Goal: Use online tool/utility: Utilize a website feature to perform a specific function

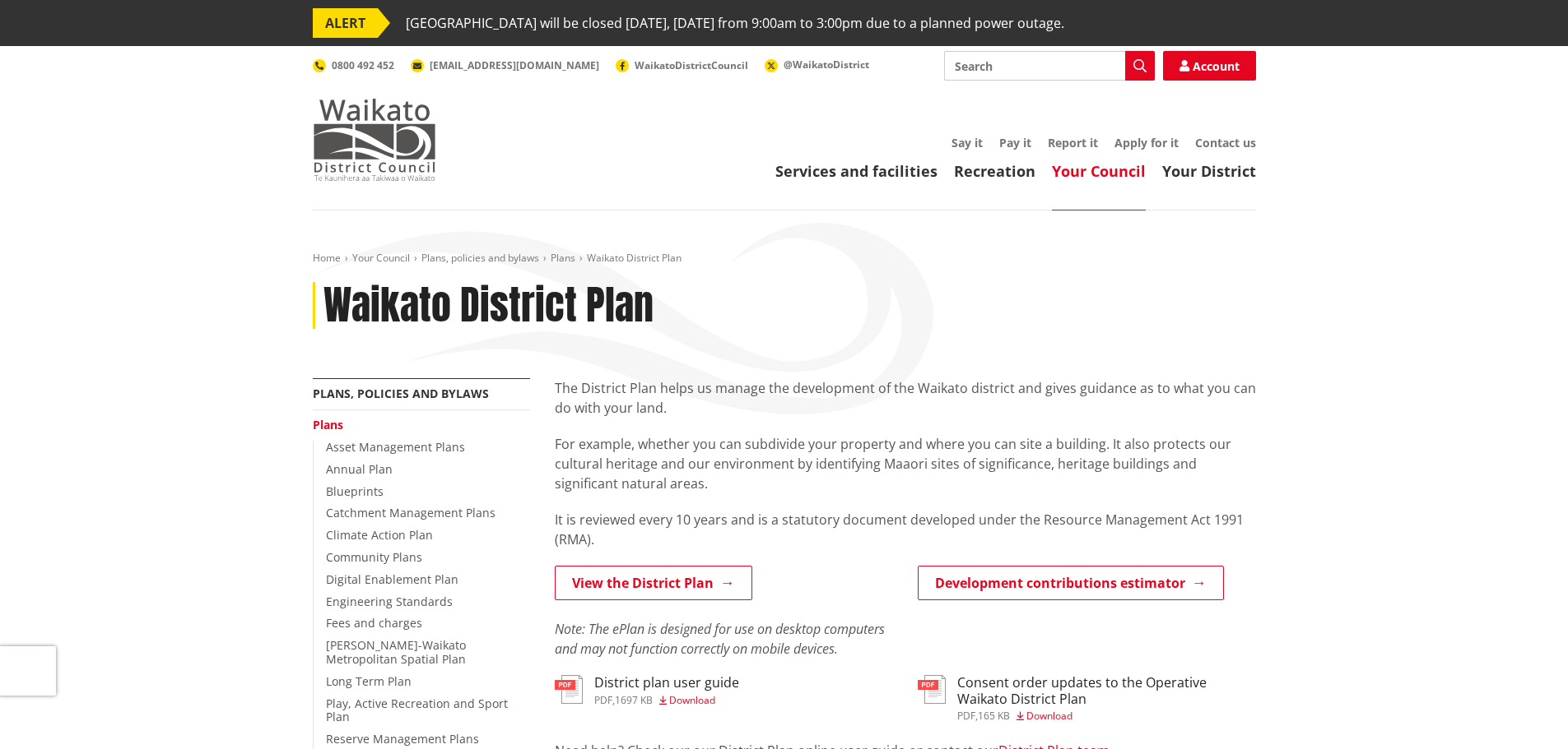
click at [409, 162] on img at bounding box center [374, 140] width 124 height 83
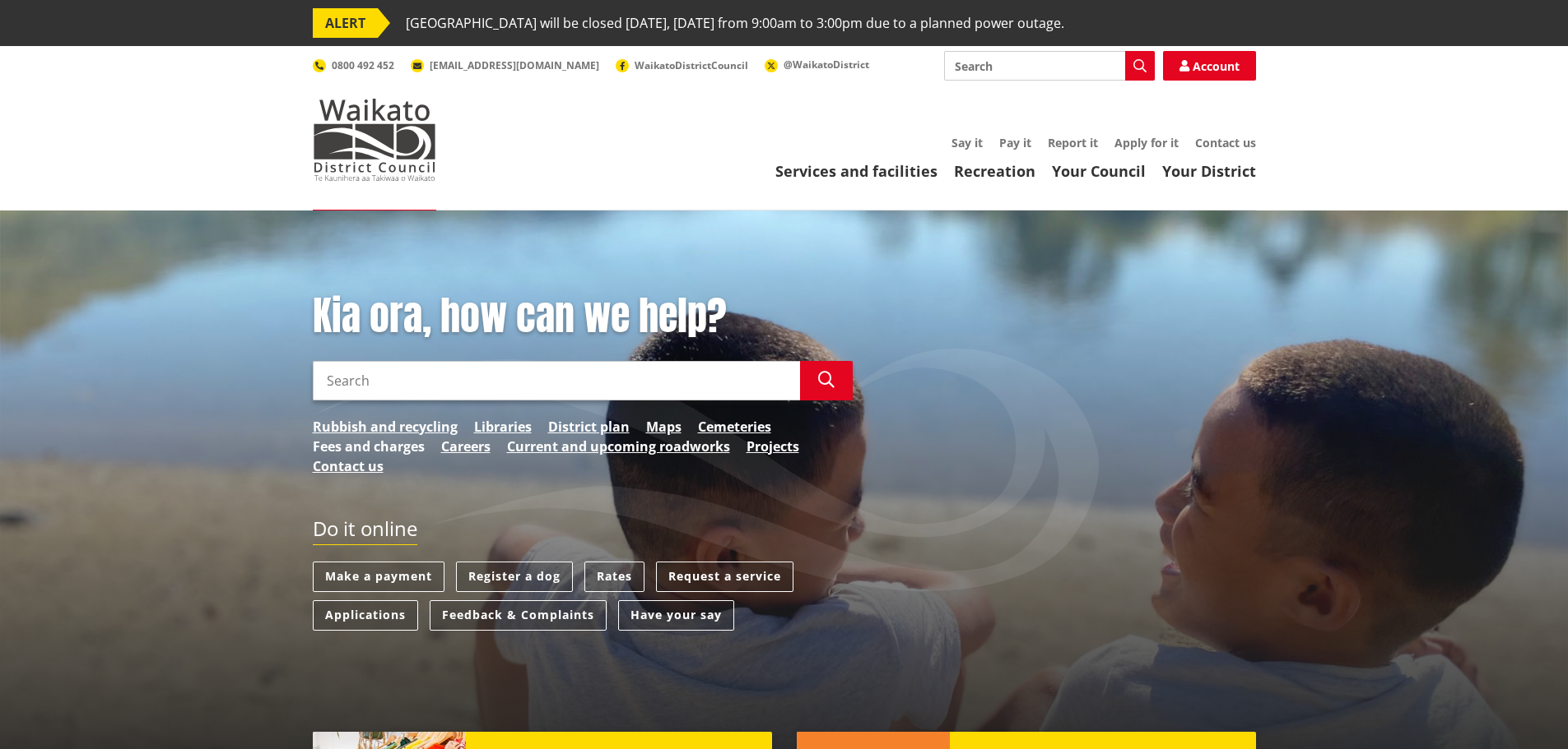
click at [382, 448] on link "Fees and charges" at bounding box center [368, 447] width 112 height 20
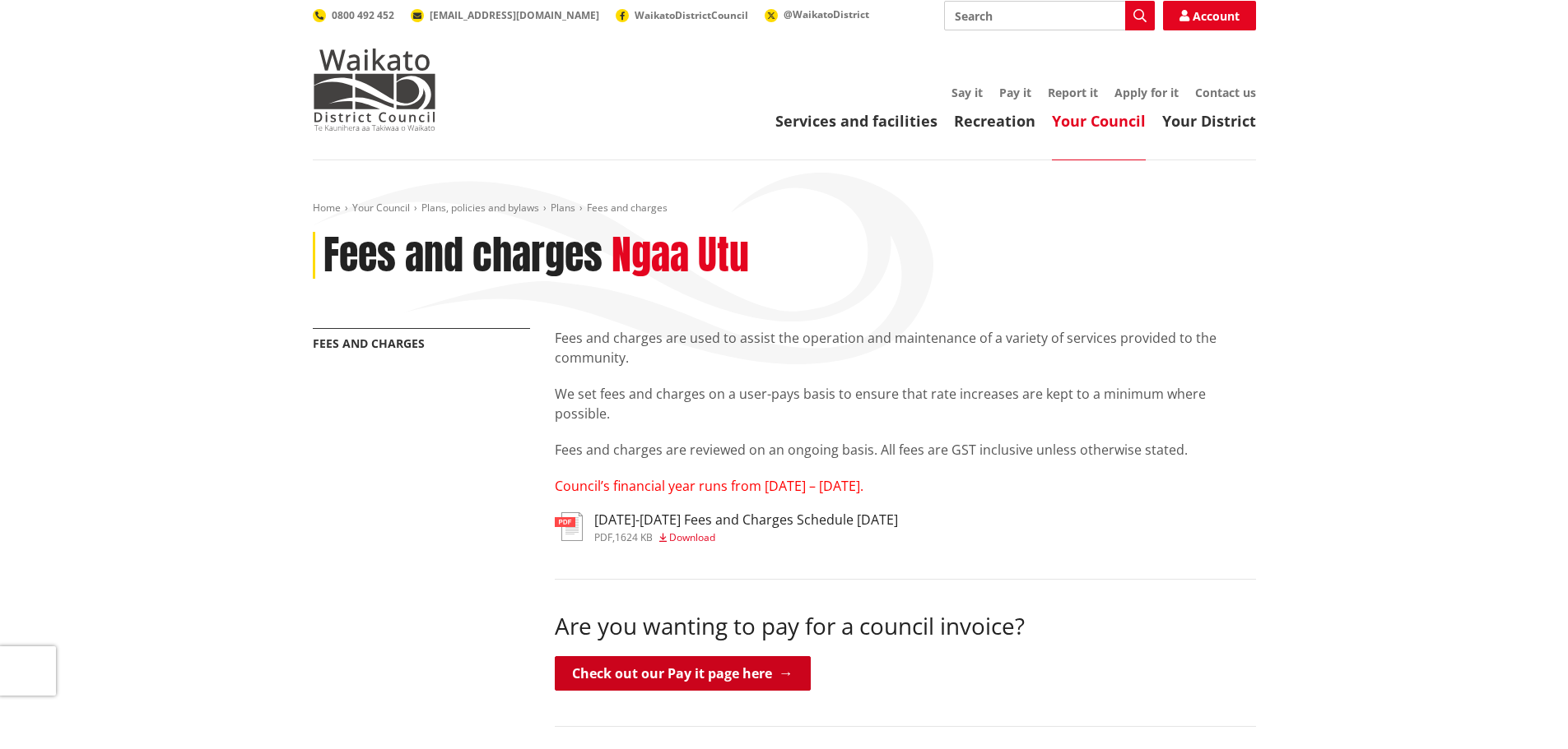
scroll to position [247, 0]
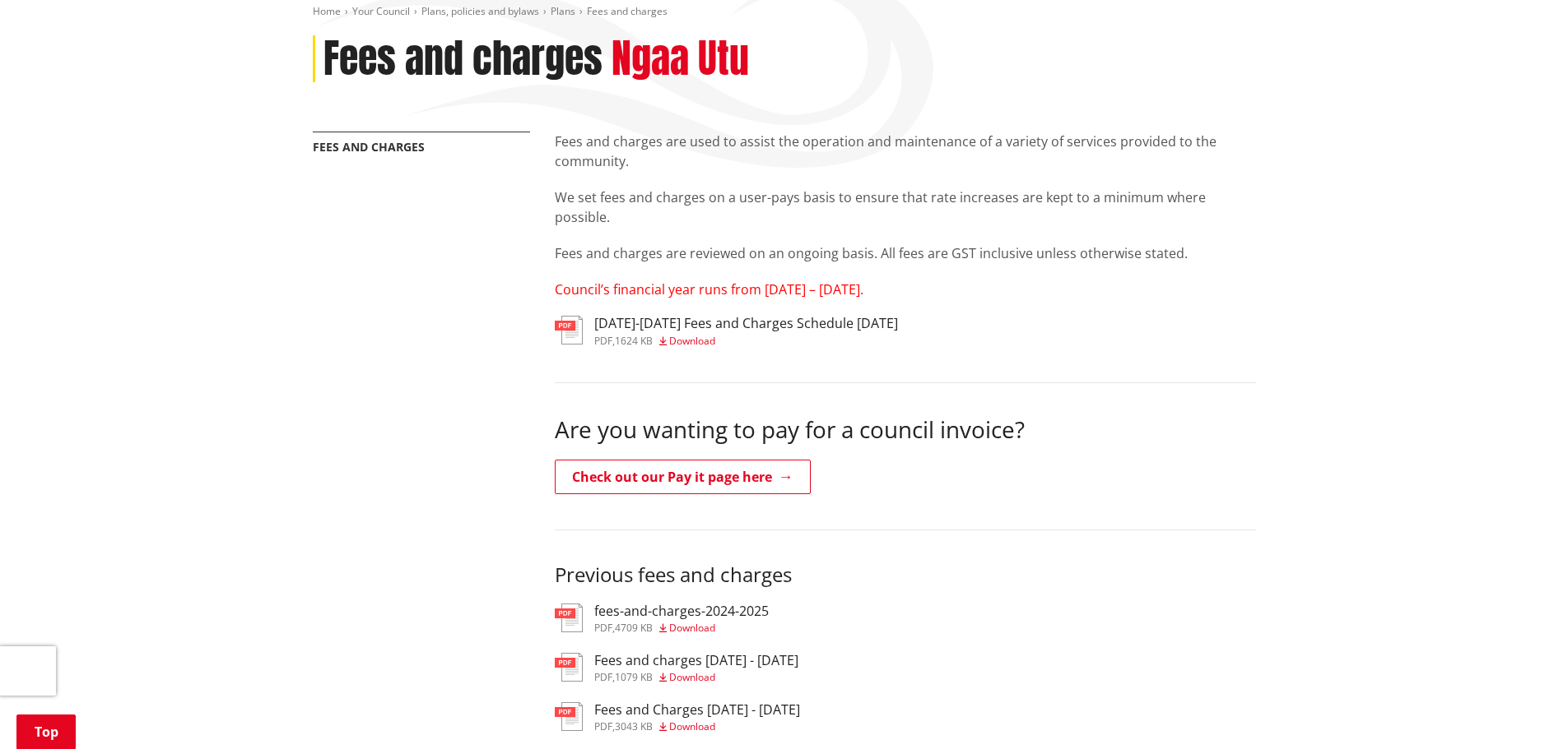
click at [708, 291] on span "Council’s financial year runs from 1 July – 30 June." at bounding box center [710, 290] width 309 height 18
click at [715, 339] on span "Download" at bounding box center [692, 340] width 46 height 14
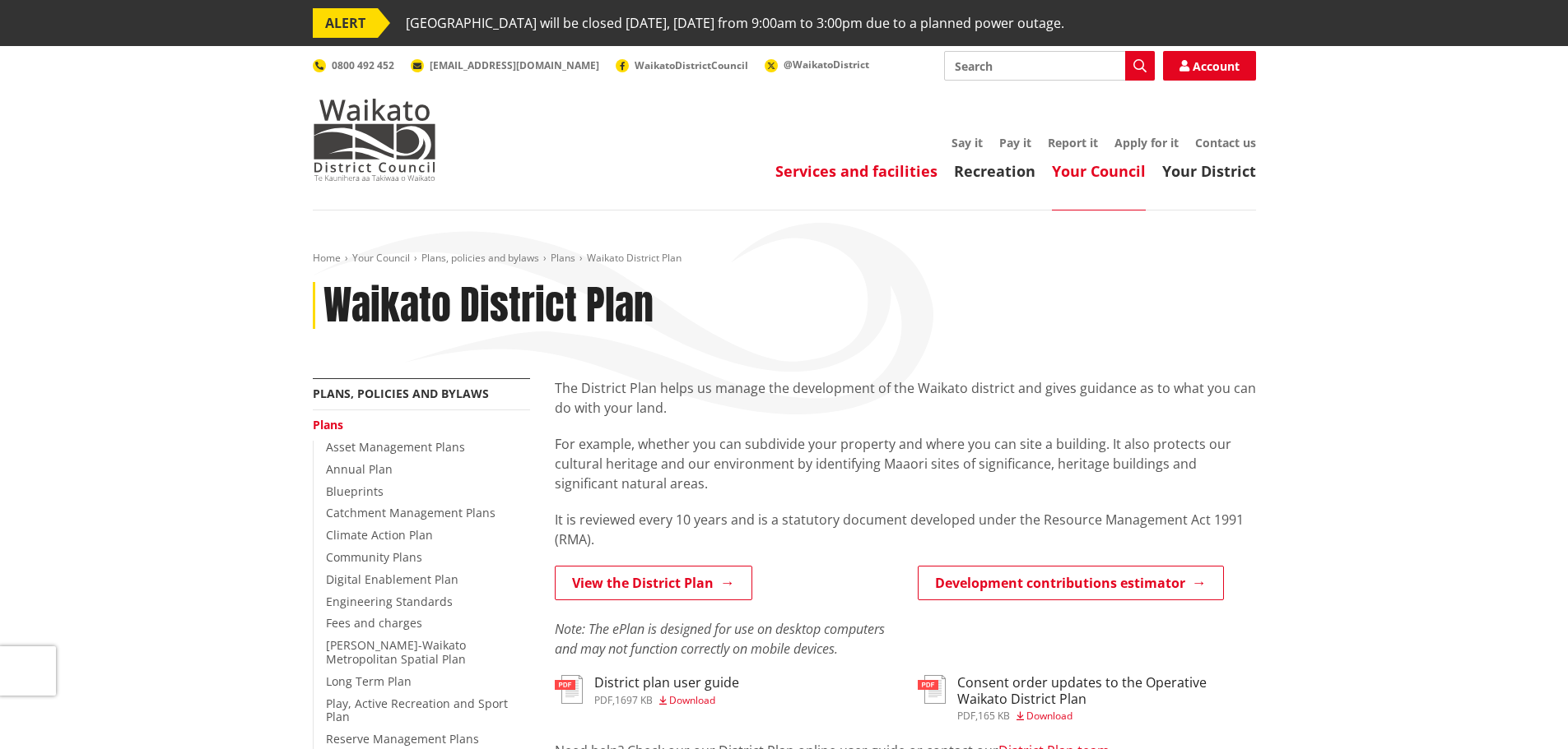
click at [829, 172] on link "Services and facilities" at bounding box center [856, 172] width 162 height 20
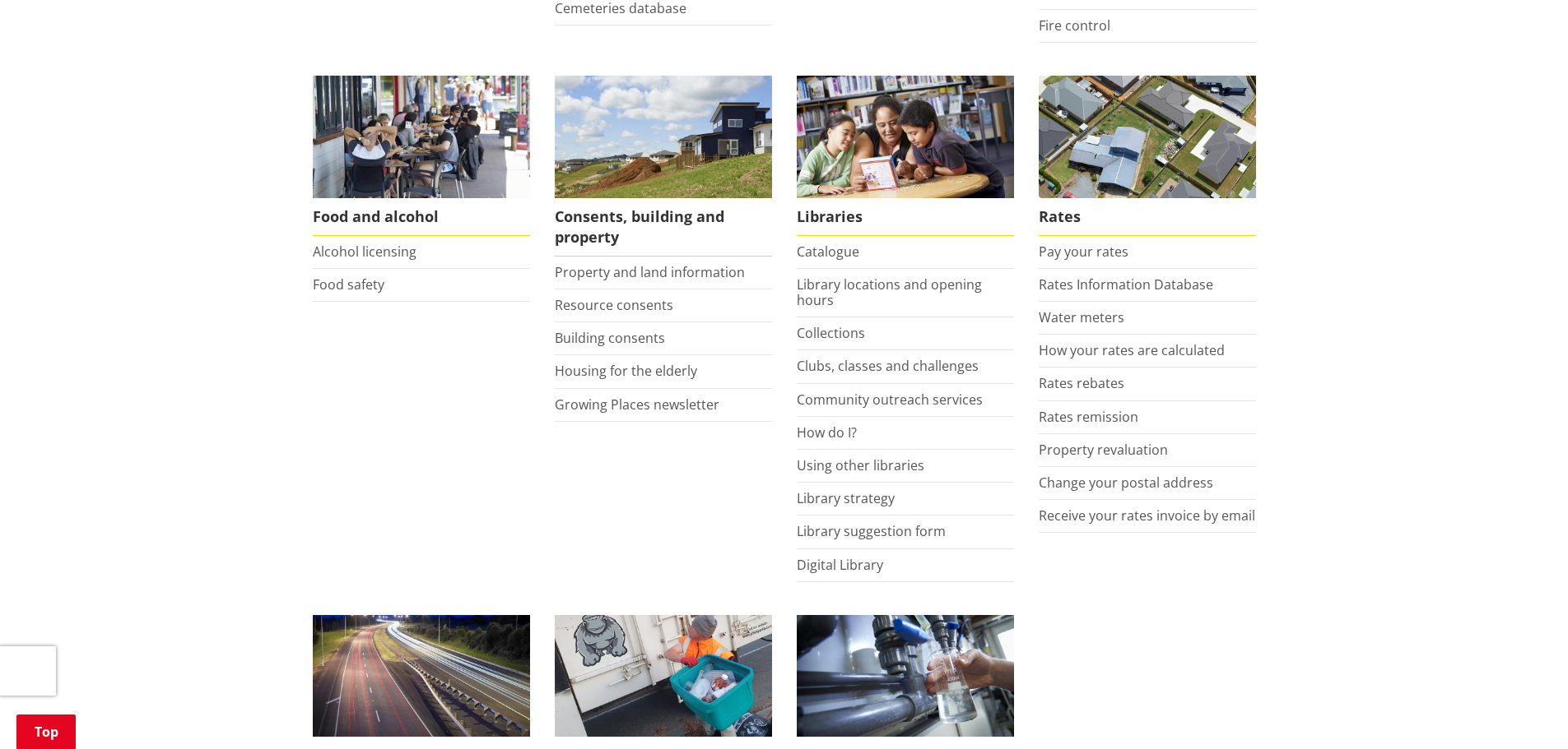
scroll to position [658, 0]
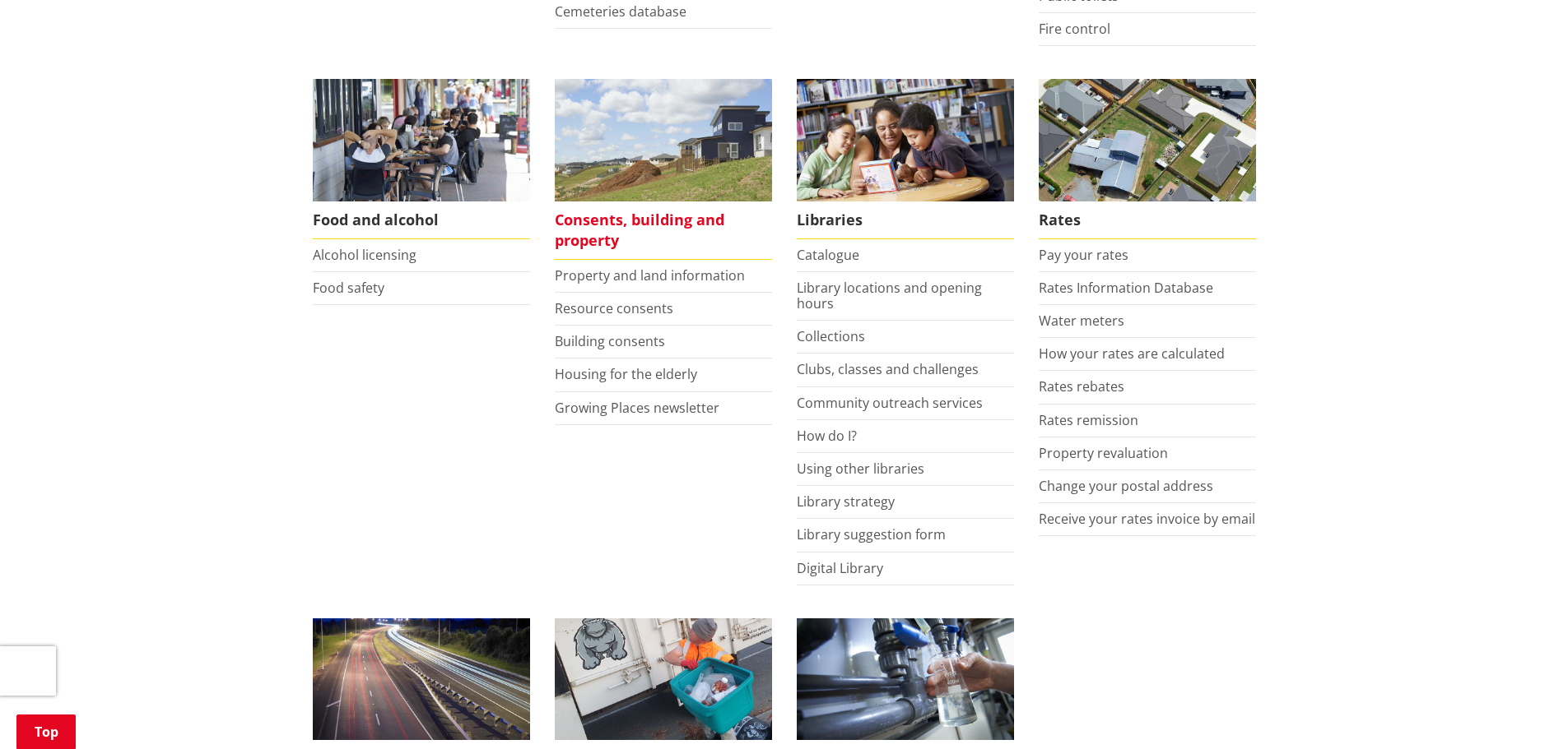
click at [667, 216] on span "Consents, building and property" at bounding box center [663, 231] width 217 height 58
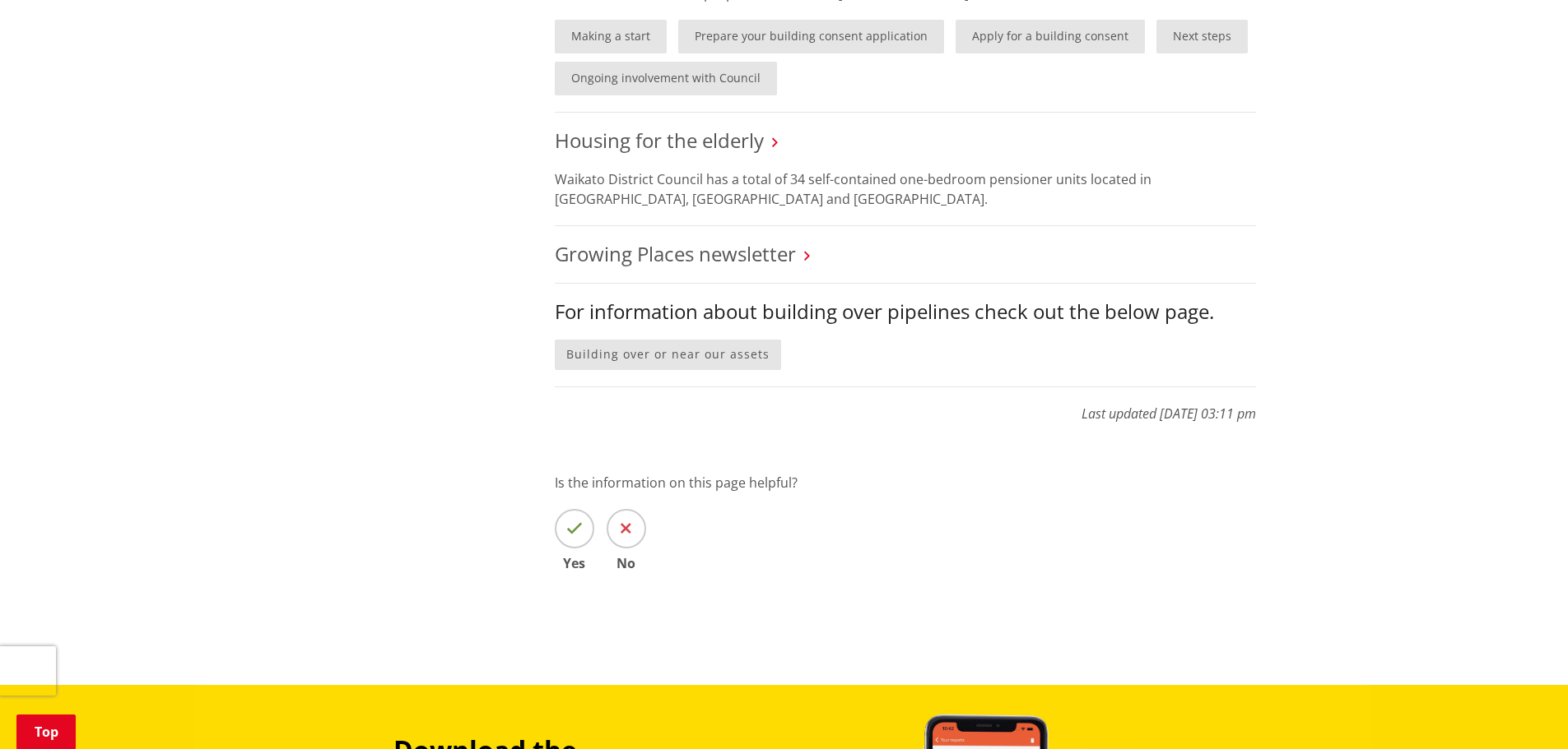
scroll to position [1562, 0]
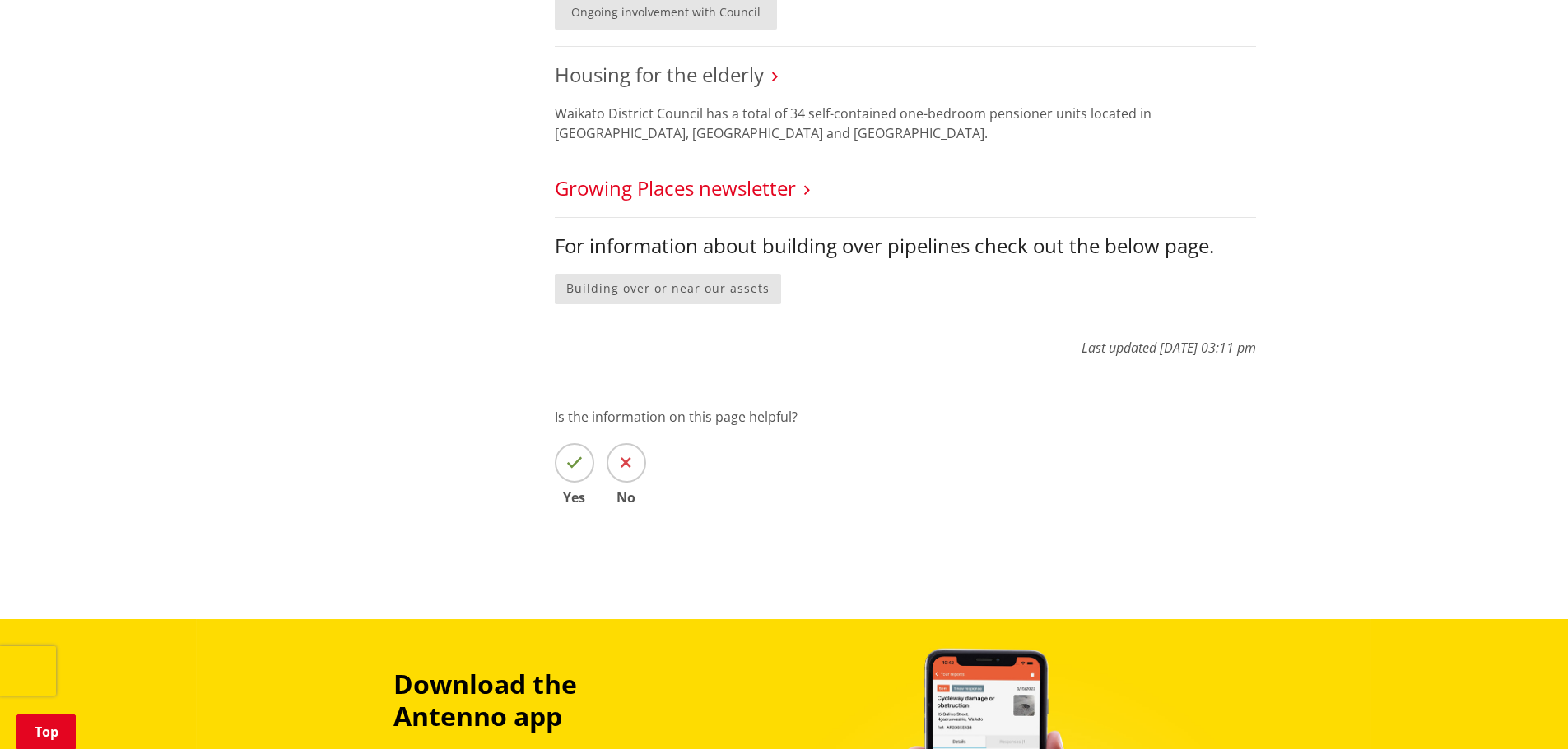
click at [724, 184] on link "Growing Places newsletter" at bounding box center [675, 188] width 241 height 27
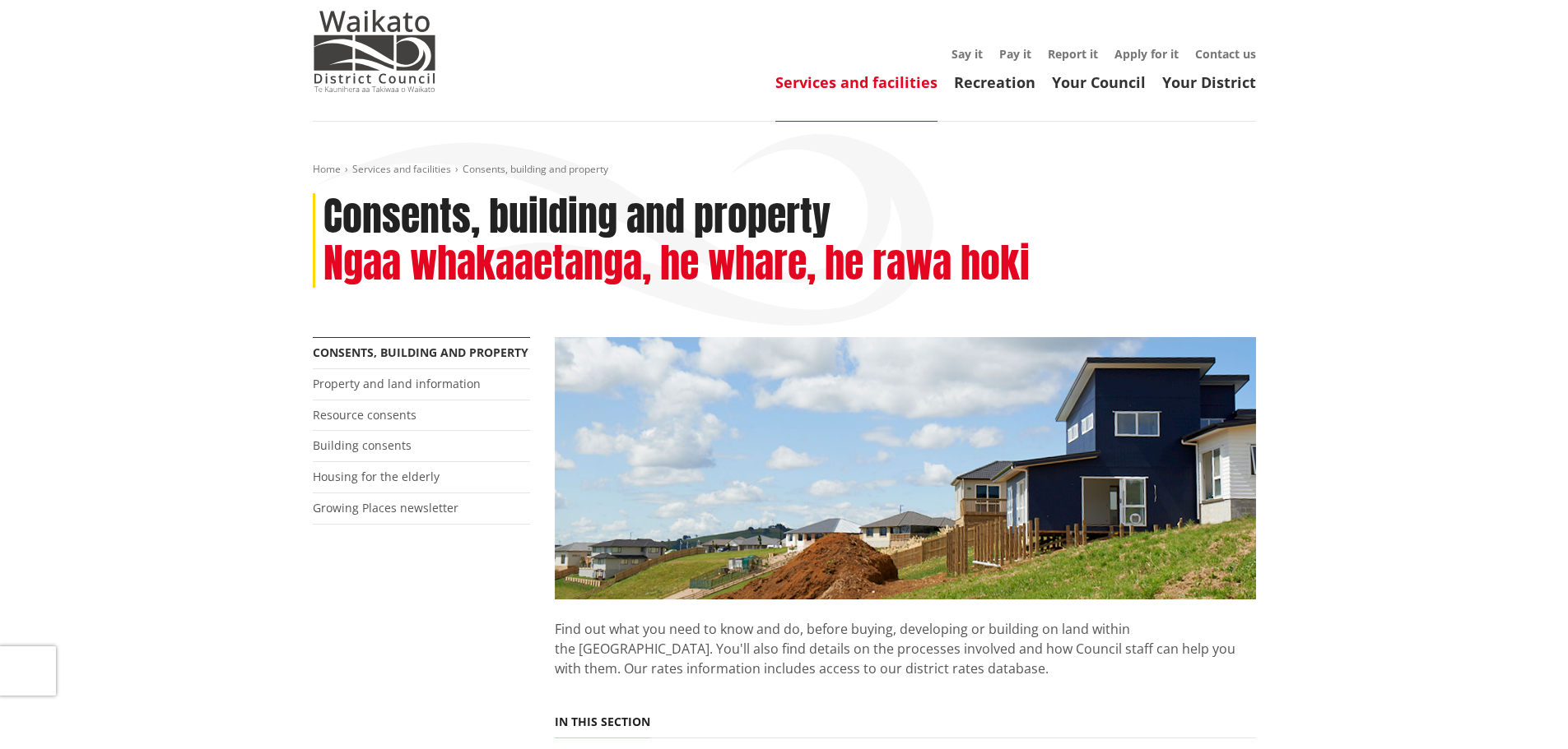
scroll to position [0, 0]
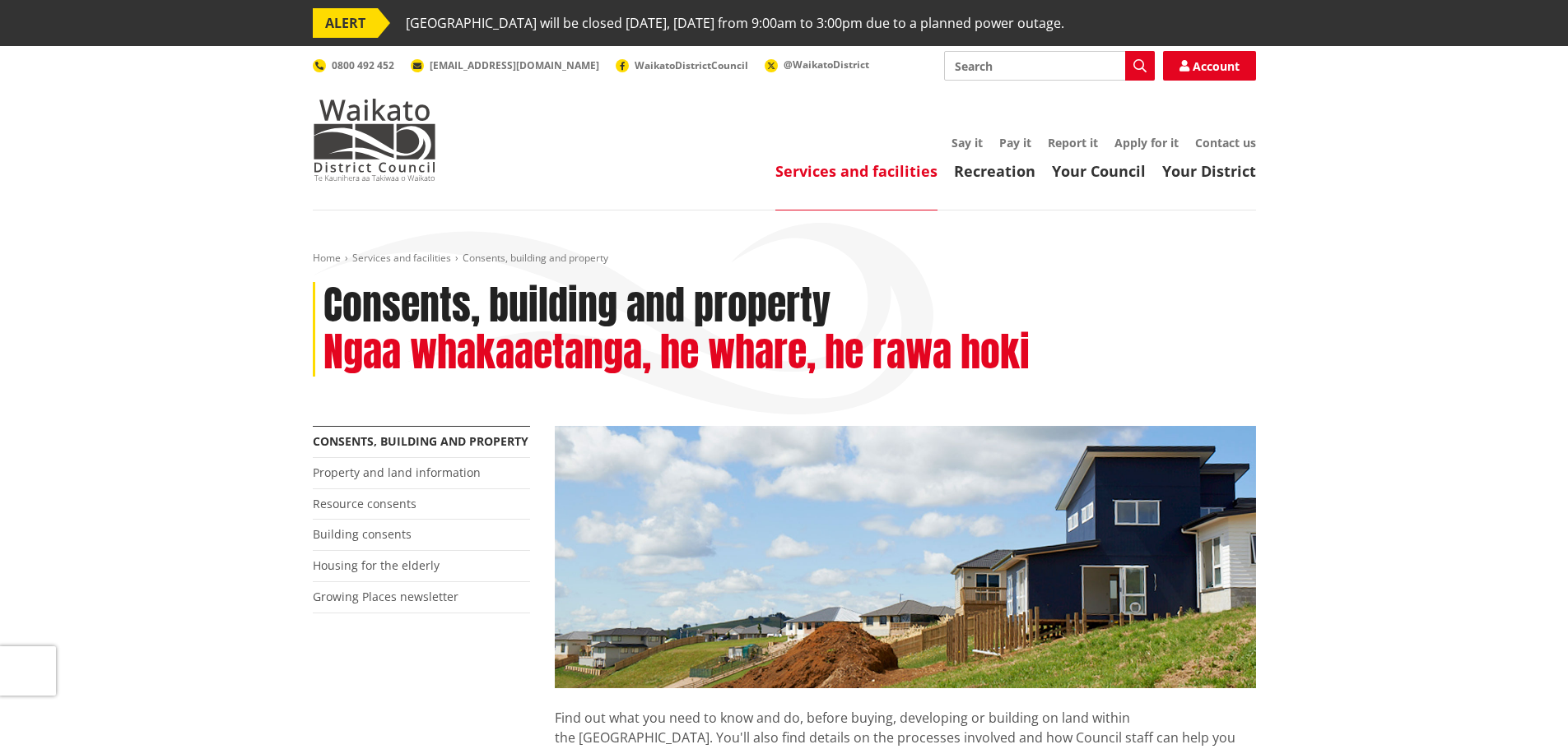
click at [1057, 68] on input "Search" at bounding box center [1049, 65] width 211 height 30
type input "development"
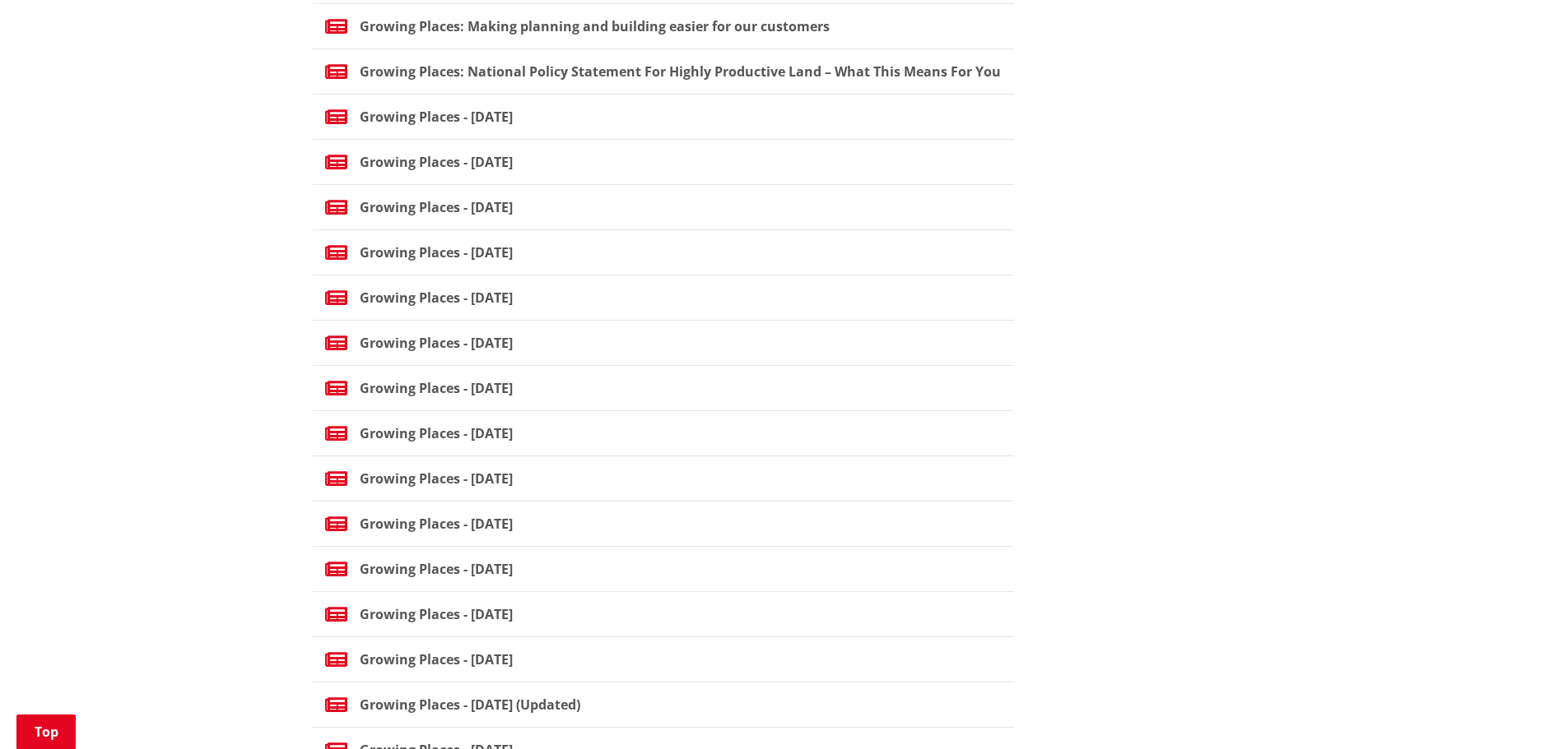
scroll to position [823, 0]
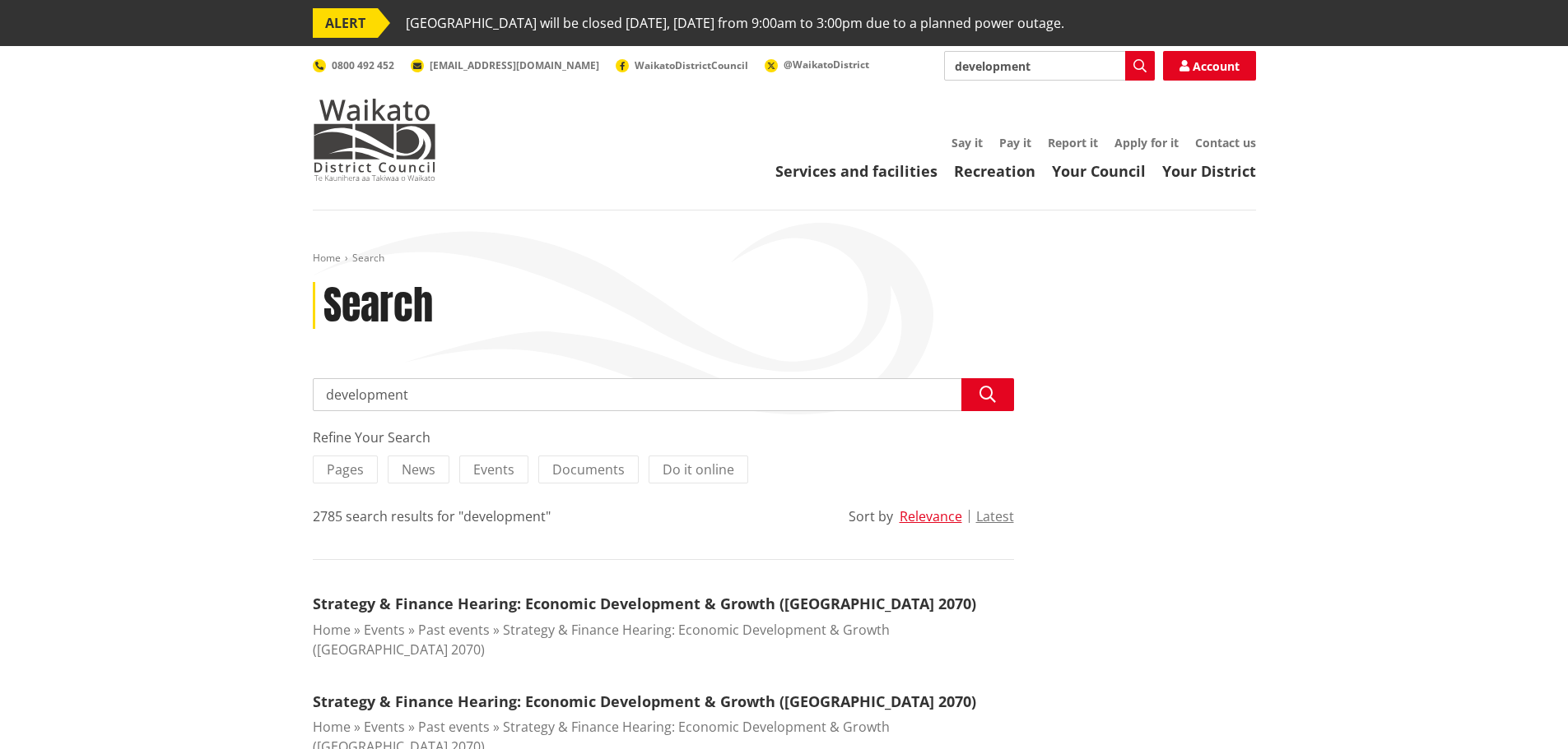
click at [460, 399] on input "development" at bounding box center [663, 395] width 701 height 33
type input "development contributions cal"
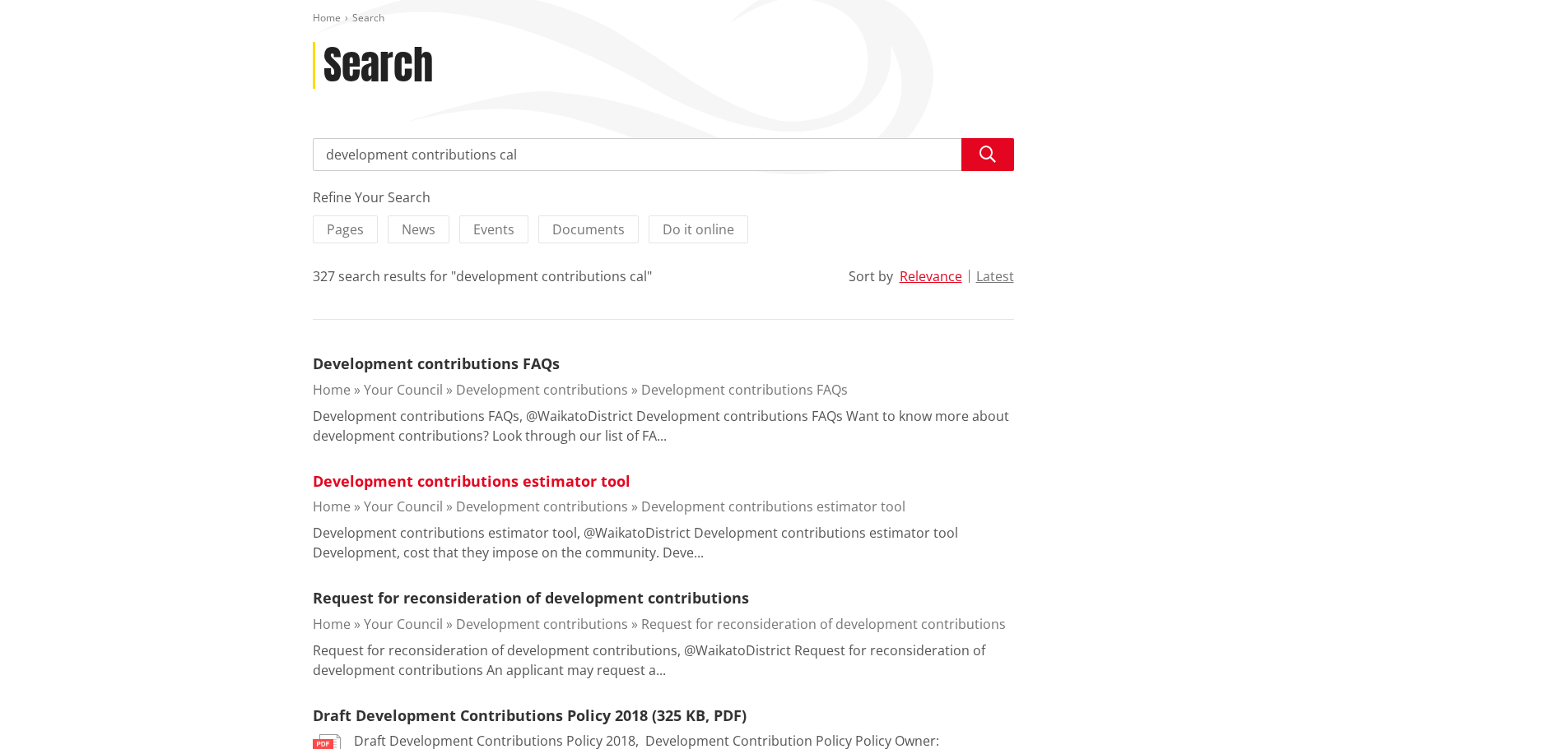
scroll to position [247, 0]
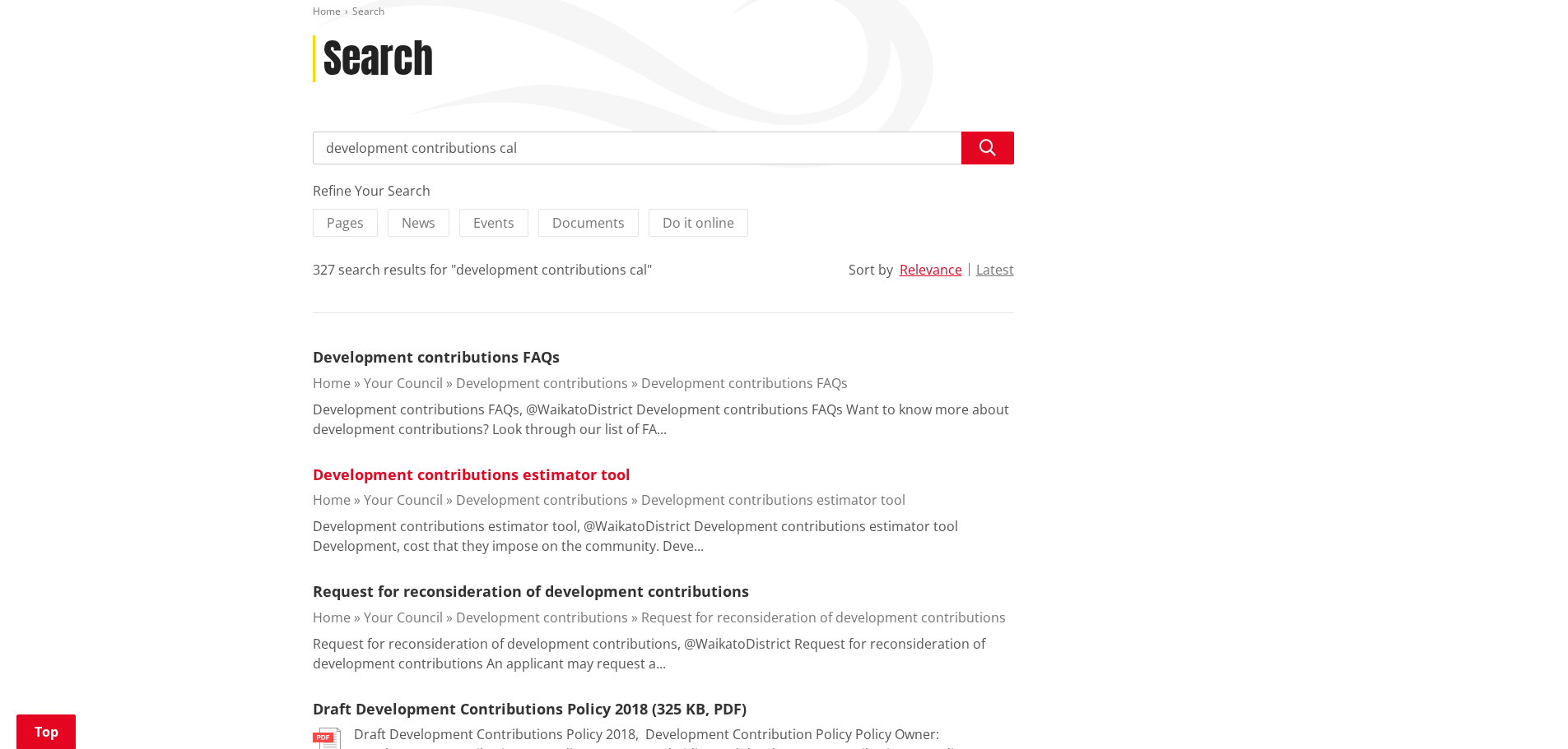
click at [536, 473] on link "Development contributions estimator tool" at bounding box center [471, 475] width 318 height 20
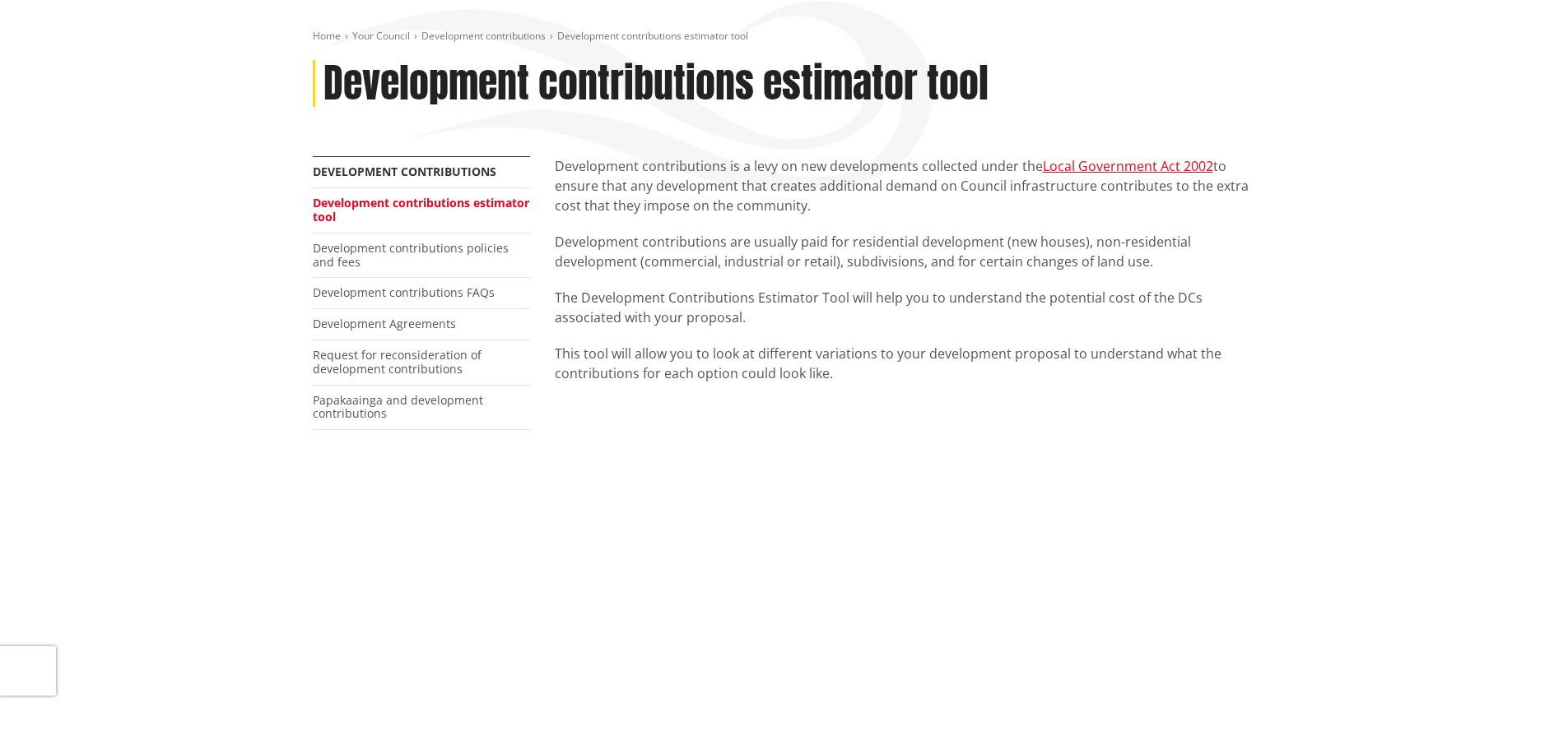
scroll to position [247, 0]
